Goal: Navigation & Orientation: Find specific page/section

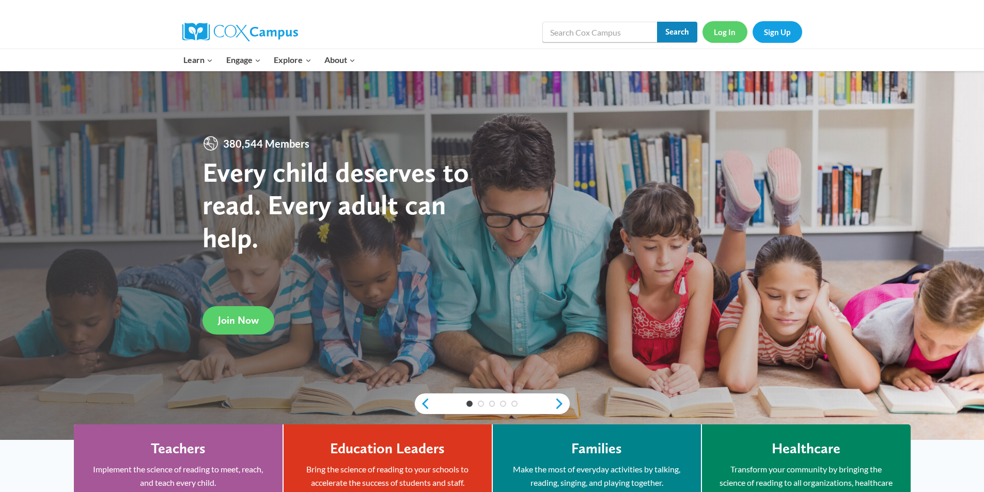
click at [684, 34] on input "Search" at bounding box center [677, 32] width 40 height 21
click at [726, 32] on link "Log In" at bounding box center [725, 31] width 45 height 21
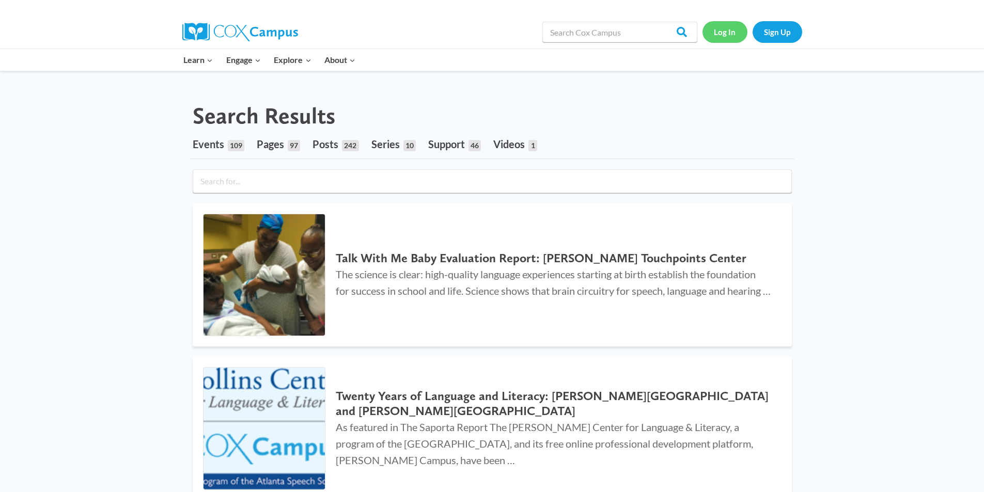
click at [721, 30] on link "Log In" at bounding box center [725, 31] width 45 height 21
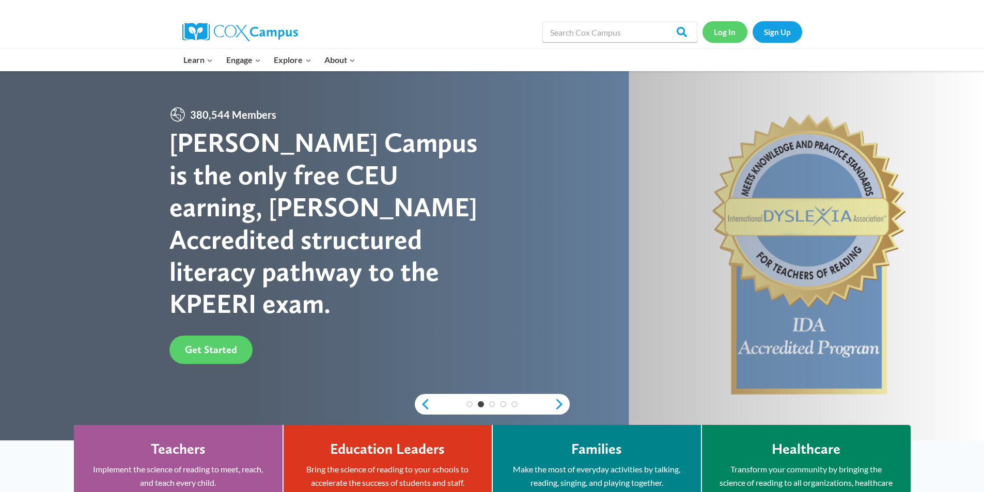
click at [726, 32] on link "Log In" at bounding box center [725, 31] width 45 height 21
click at [725, 39] on link "Log In" at bounding box center [725, 31] width 45 height 21
click at [719, 35] on link "Log In" at bounding box center [725, 31] width 45 height 21
